Goal: Task Accomplishment & Management: Use online tool/utility

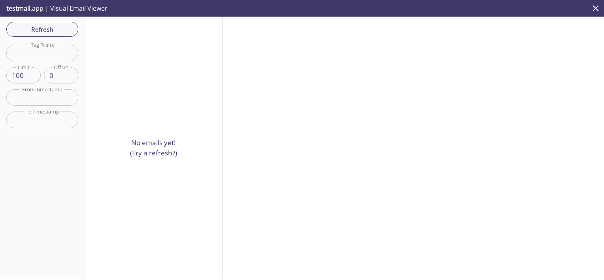
click at [68, 8] on p "testmail .app | Visual Email Viewer" at bounding box center [56, 8] width 112 height 17
click at [31, 6] on p "testmail .app | Visual Email Viewer" at bounding box center [56, 8] width 112 height 17
click at [47, 30] on span "Refresh" at bounding box center [42, 29] width 59 height 10
click at [19, 8] on span "testmail" at bounding box center [18, 8] width 24 height 9
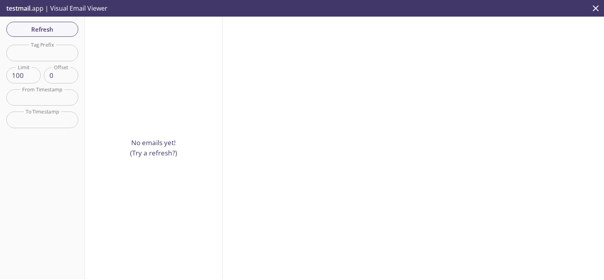
click at [104, 12] on p "testmail .app | Visual Email Viewer" at bounding box center [56, 8] width 112 height 17
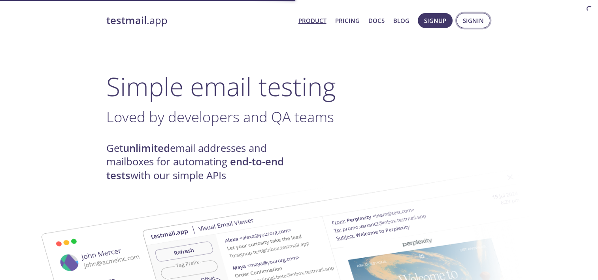
click at [479, 19] on span "Signin" at bounding box center [473, 20] width 21 height 10
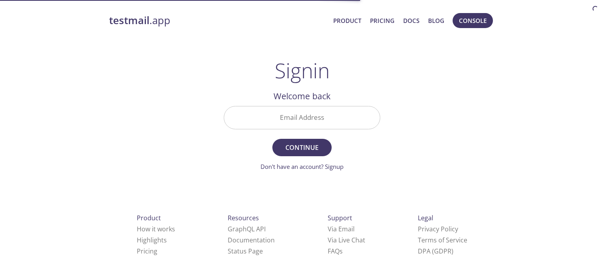
click at [330, 118] on input "Email Address" at bounding box center [302, 117] width 156 height 23
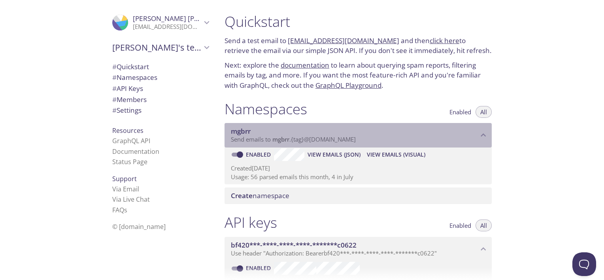
click at [351, 141] on span "Send emails to mgbrr . {tag} @[DOMAIN_NAME]" at bounding box center [293, 139] width 125 height 8
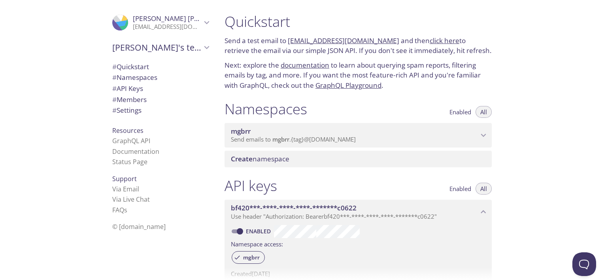
click at [351, 141] on span "Send emails to mgbrr . {tag} @[DOMAIN_NAME]" at bounding box center [293, 139] width 125 height 8
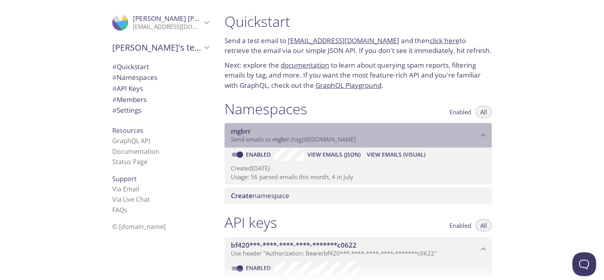
drag, startPoint x: 374, startPoint y: 138, endPoint x: 344, endPoint y: 142, distance: 30.7
click at [344, 142] on p "Send emails to mgbrr . {tag} @[DOMAIN_NAME]" at bounding box center [355, 140] width 248 height 8
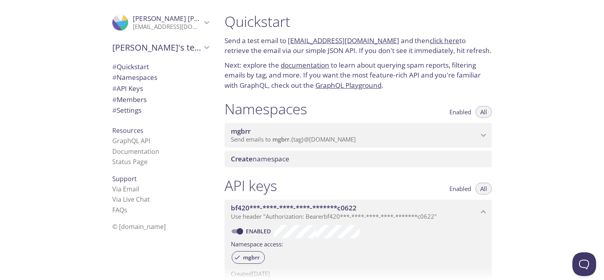
drag, startPoint x: 326, startPoint y: 138, endPoint x: 211, endPoint y: 140, distance: 114.7
click at [203, 140] on div "Resources GraphQL API Documentation Status Page" at bounding box center [160, 146] width 109 height 48
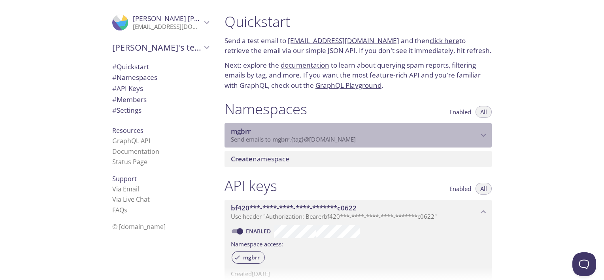
click at [231, 140] on span "Send emails to mgbrr . {tag} @[DOMAIN_NAME]" at bounding box center [293, 139] width 125 height 8
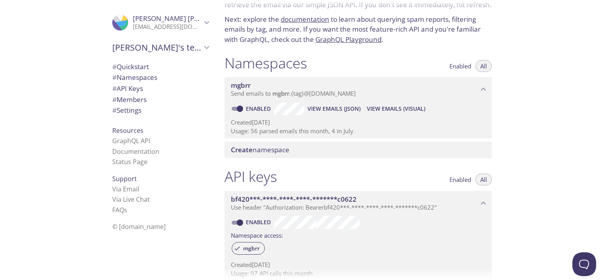
scroll to position [45, 0]
